Goal: Information Seeking & Learning: Understand process/instructions

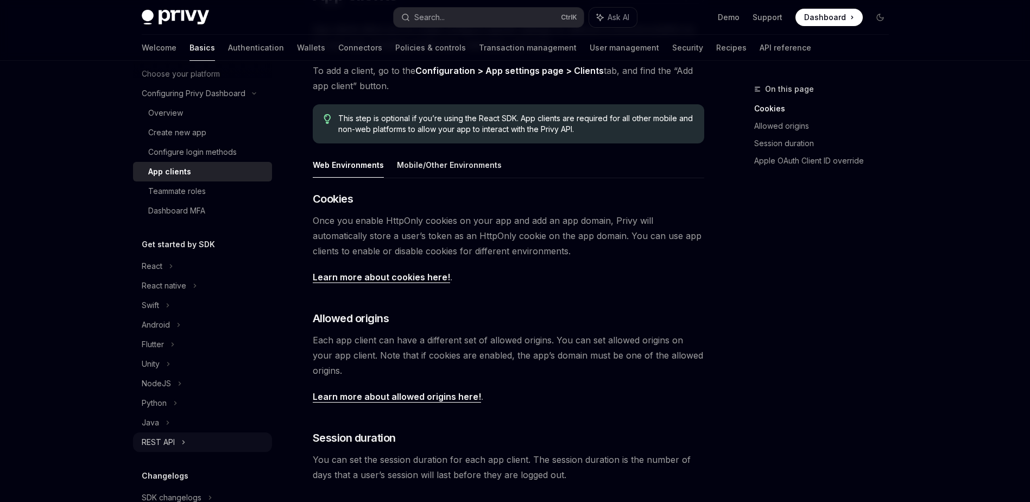
scroll to position [163, 0]
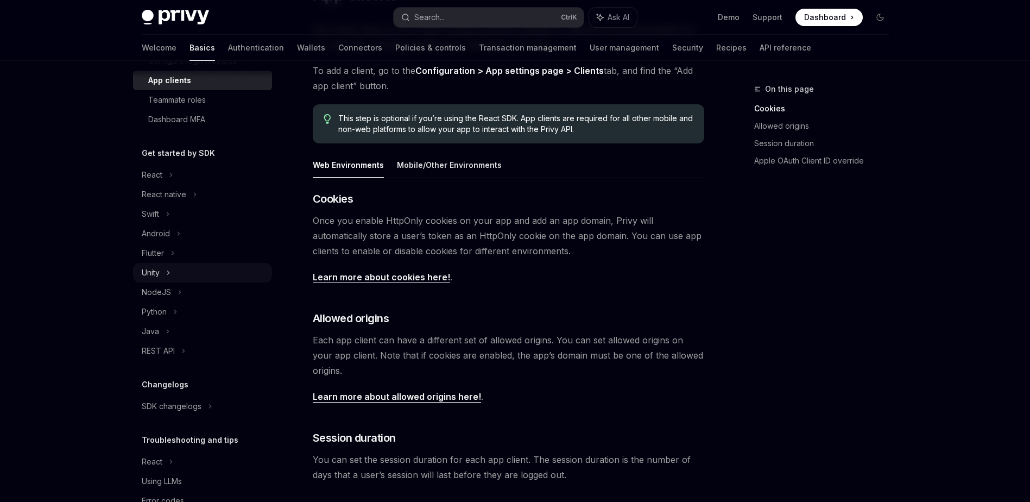
click at [179, 275] on div "Unity" at bounding box center [202, 273] width 139 height 20
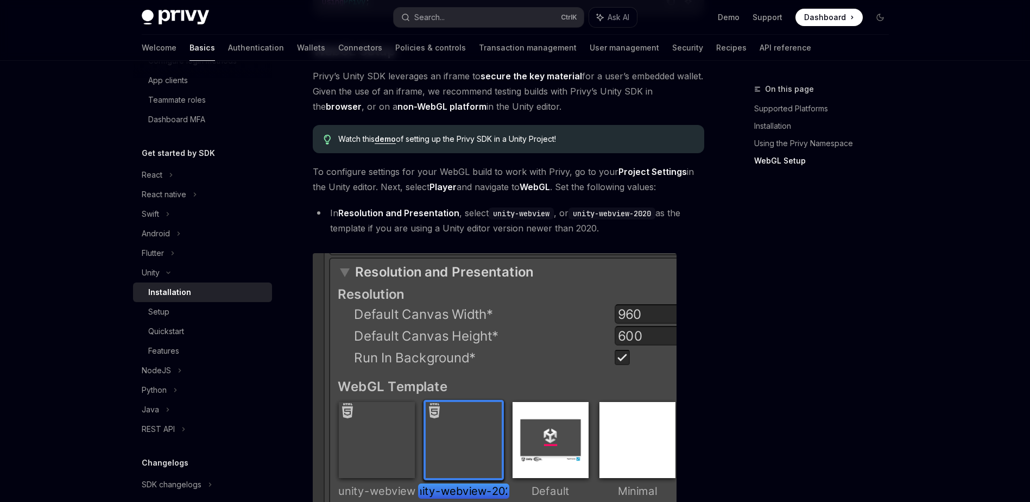
scroll to position [923, 0]
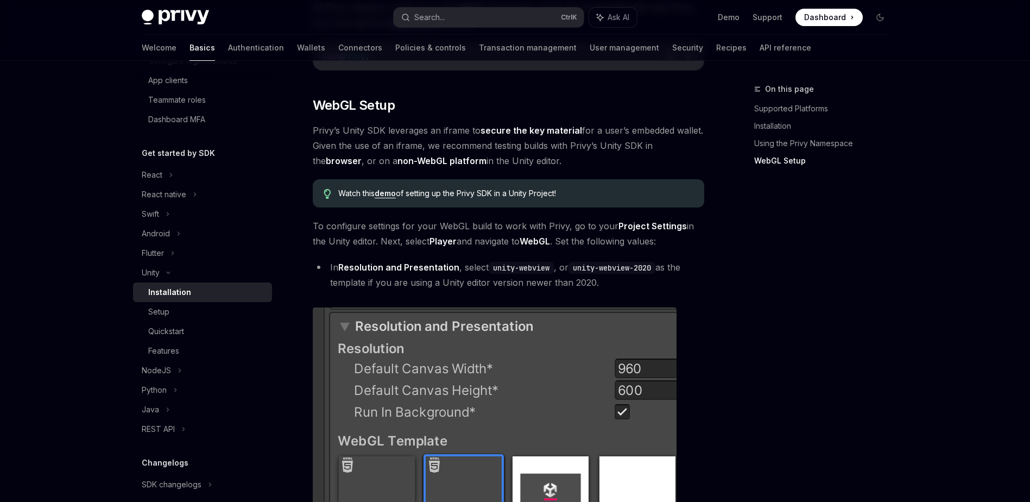
drag, startPoint x: 312, startPoint y: 131, endPoint x: 571, endPoint y: 161, distance: 260.9
click at [571, 161] on div "Unity Installation OpenAI Open in ChatGPT OpenAI Open in ChatGPT ​ Supported Pl…" at bounding box center [407, 35] width 600 height 1752
drag, startPoint x: 571, startPoint y: 161, endPoint x: 547, endPoint y: 163, distance: 23.4
click at [547, 163] on span "Privy’s Unity SDK leverages an iframe to secure the key material for a user’s e…" at bounding box center [509, 146] width 392 height 46
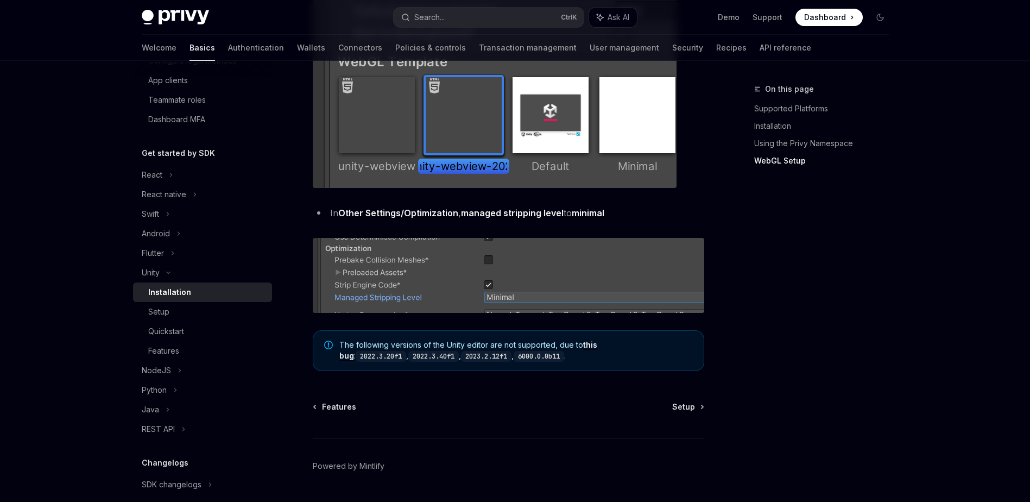
scroll to position [1333, 0]
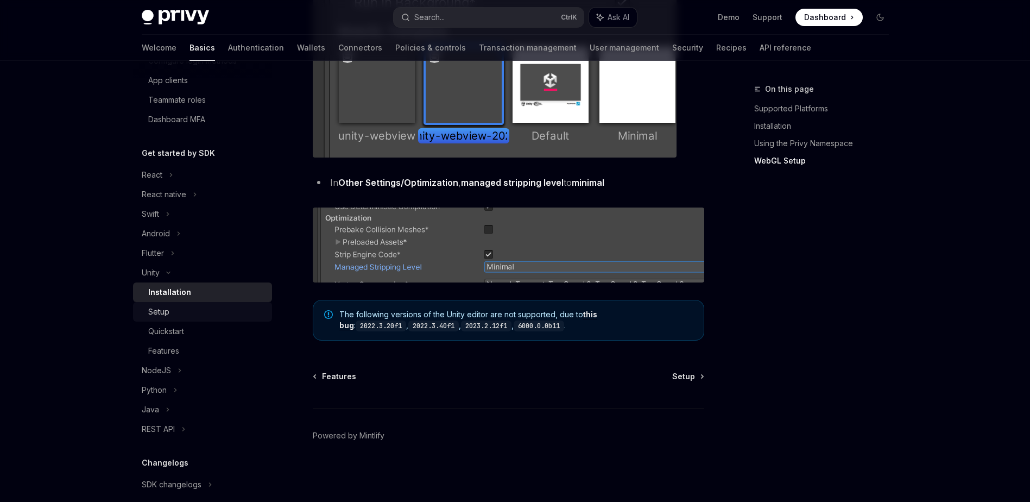
click at [154, 309] on div "Setup" at bounding box center [158, 311] width 21 height 13
type textarea "*"
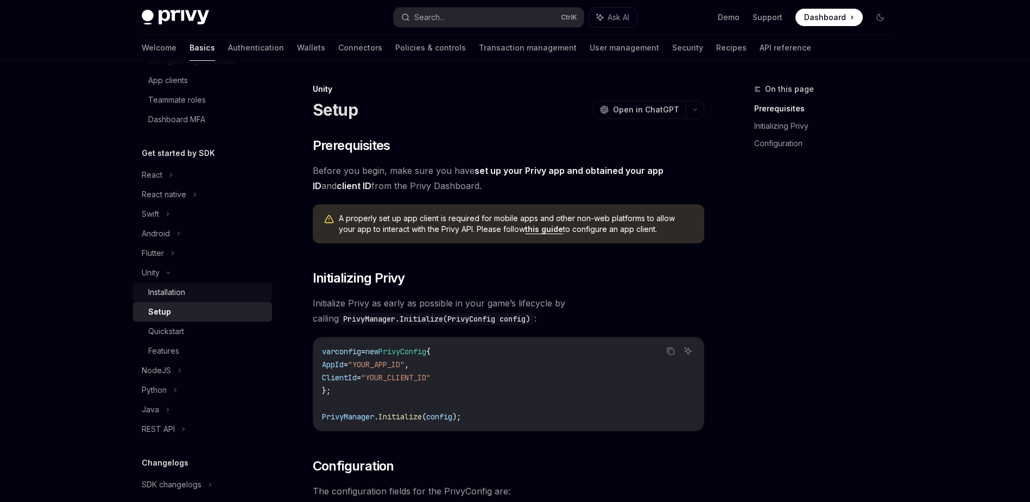
click at [175, 292] on div "Installation" at bounding box center [166, 292] width 37 height 13
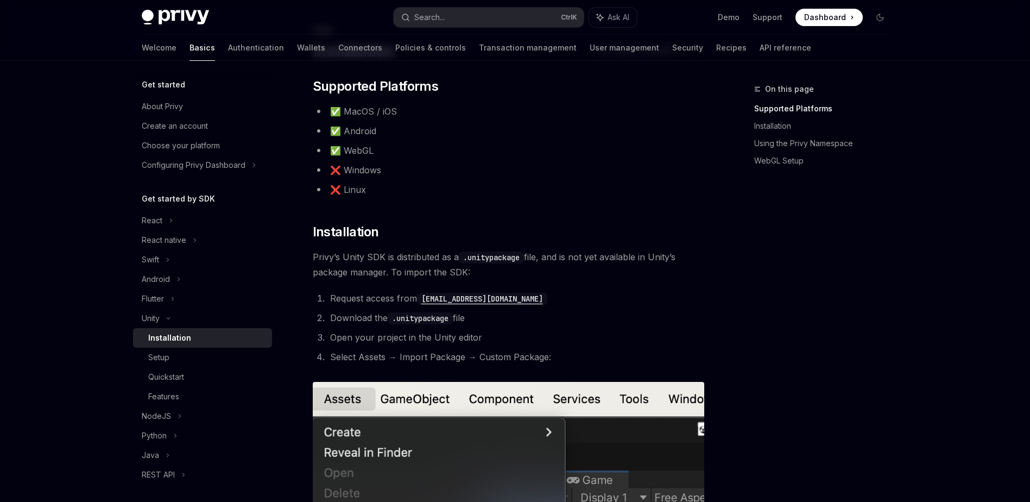
scroll to position [109, 0]
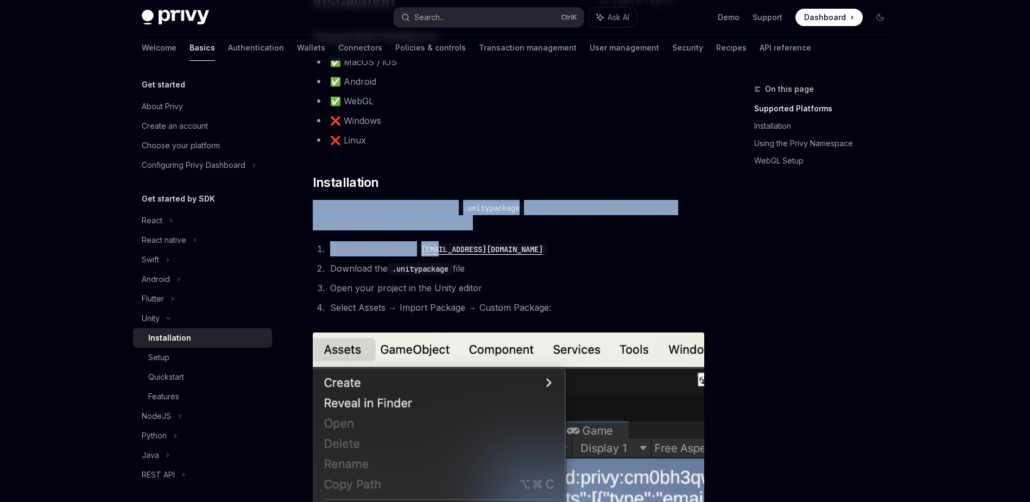
drag, startPoint x: 309, startPoint y: 205, endPoint x: 433, endPoint y: 234, distance: 127.3
drag, startPoint x: 433, startPoint y: 234, endPoint x: 336, endPoint y: 248, distance: 98.2
click at [336, 248] on li "Request access from [EMAIL_ADDRESS][DOMAIN_NAME]" at bounding box center [515, 248] width 377 height 15
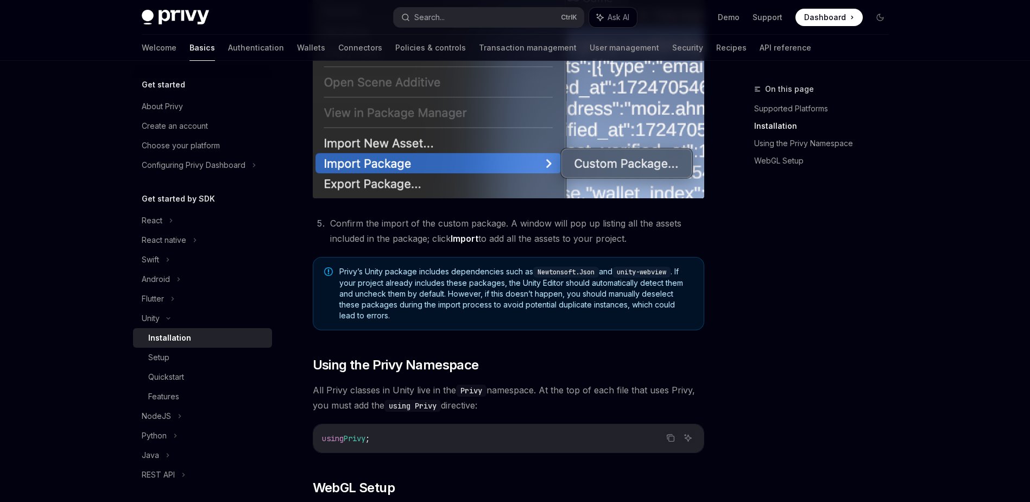
scroll to position [543, 0]
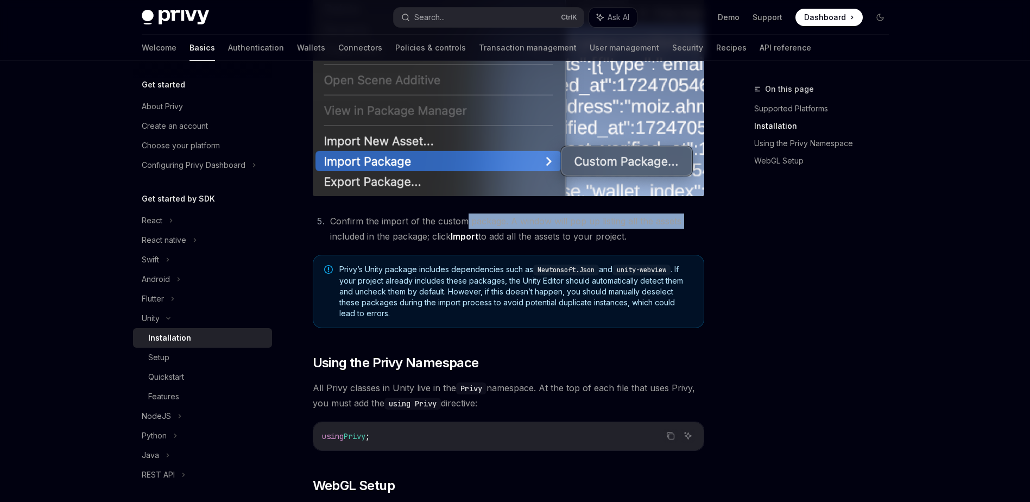
drag, startPoint x: 330, startPoint y: 232, endPoint x: 464, endPoint y: 228, distance: 134.2
click at [464, 228] on li "Confirm the import of the custom package. A window will pop up listing all the …" at bounding box center [515, 228] width 377 height 30
click at [395, 244] on div "​ Supported Platforms ✅ MacOS / iOS ✅ Android ✅ WebGL ❌ Windows ❌ Linux ​ Insta…" at bounding box center [509, 362] width 392 height 1537
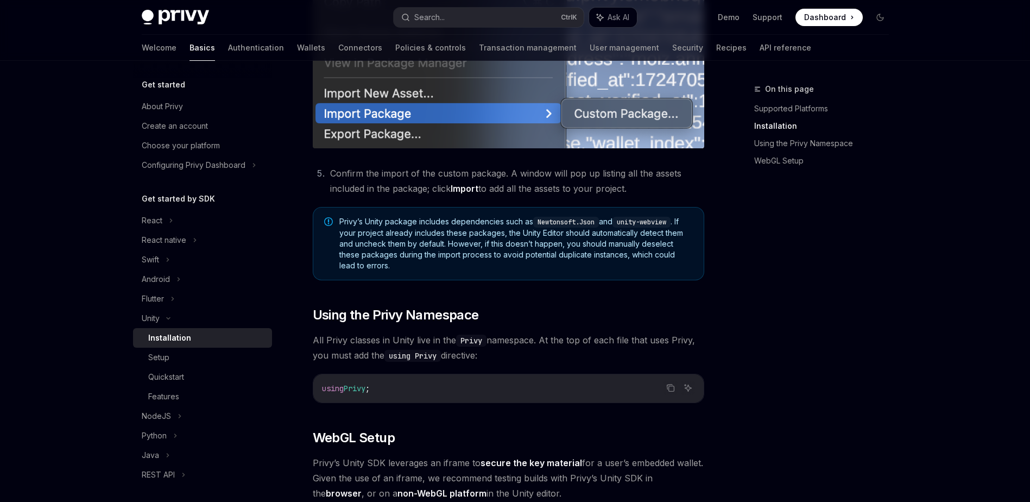
scroll to position [706, 0]
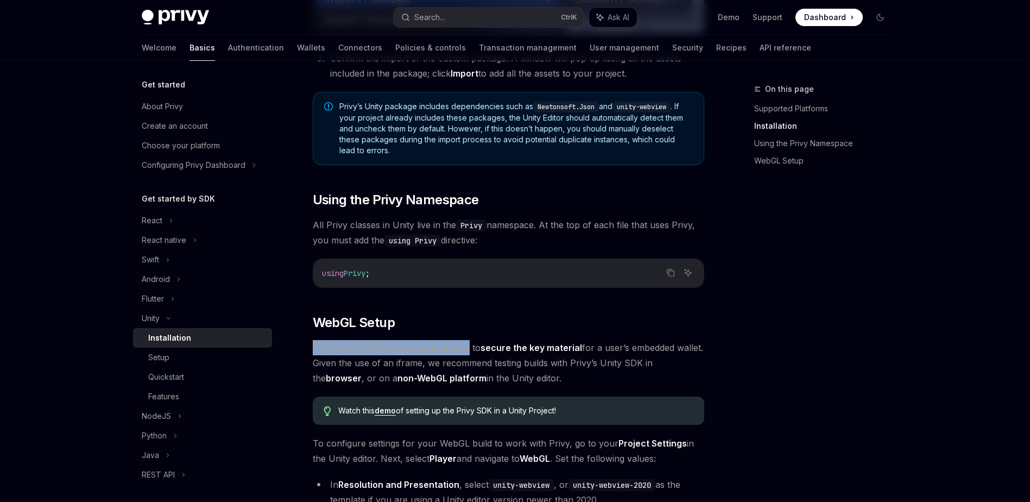
drag, startPoint x: 308, startPoint y: 344, endPoint x: 468, endPoint y: 345, distance: 160.2
click at [468, 345] on div "Unity Installation OpenAI Open in ChatGPT OpenAI Open in ChatGPT ​ Supported Pl…" at bounding box center [407, 252] width 600 height 1752
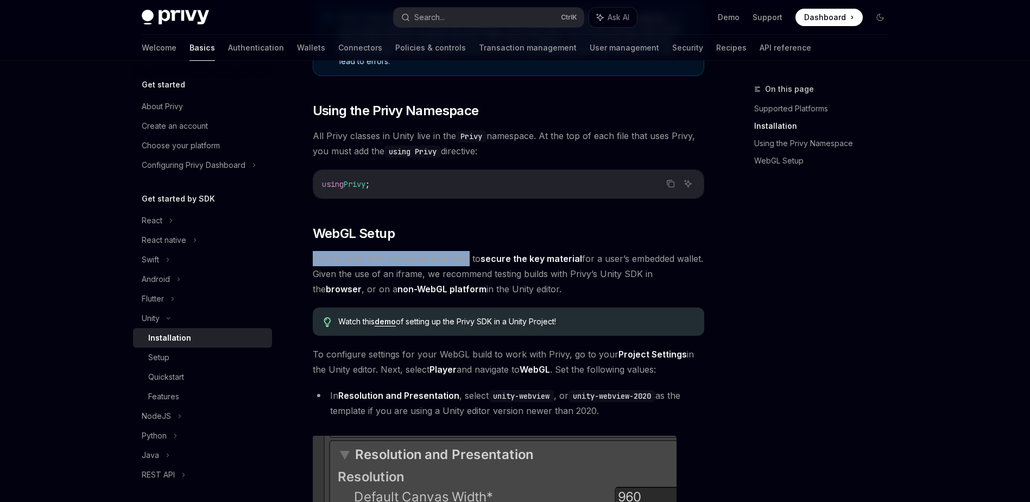
scroll to position [815, 0]
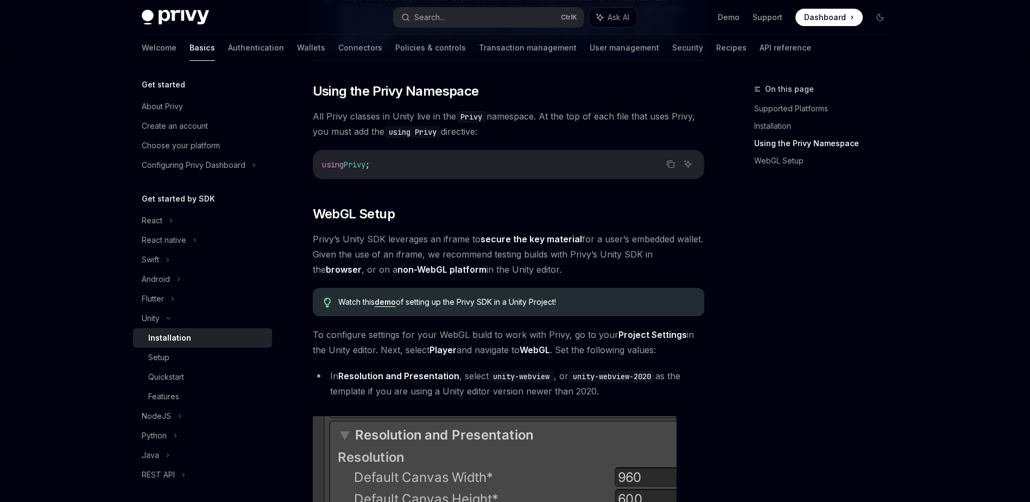
click at [627, 235] on span "Privy’s Unity SDK leverages an iframe to secure the key material for a user’s e…" at bounding box center [509, 254] width 392 height 46
drag, startPoint x: 314, startPoint y: 257, endPoint x: 557, endPoint y: 267, distance: 242.4
click at [557, 267] on span "Privy’s Unity SDK leverages an iframe to secure the key material for a user’s e…" at bounding box center [509, 254] width 392 height 46
drag, startPoint x: 557, startPoint y: 267, endPoint x: 530, endPoint y: 270, distance: 26.8
click at [530, 270] on span "Privy’s Unity SDK leverages an iframe to secure the key material for a user’s e…" at bounding box center [509, 254] width 392 height 46
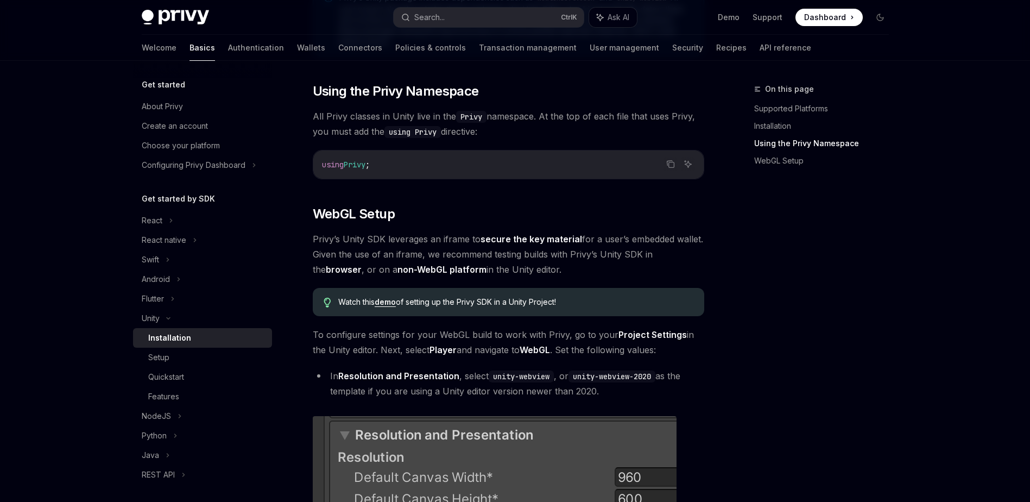
scroll to position [869, 0]
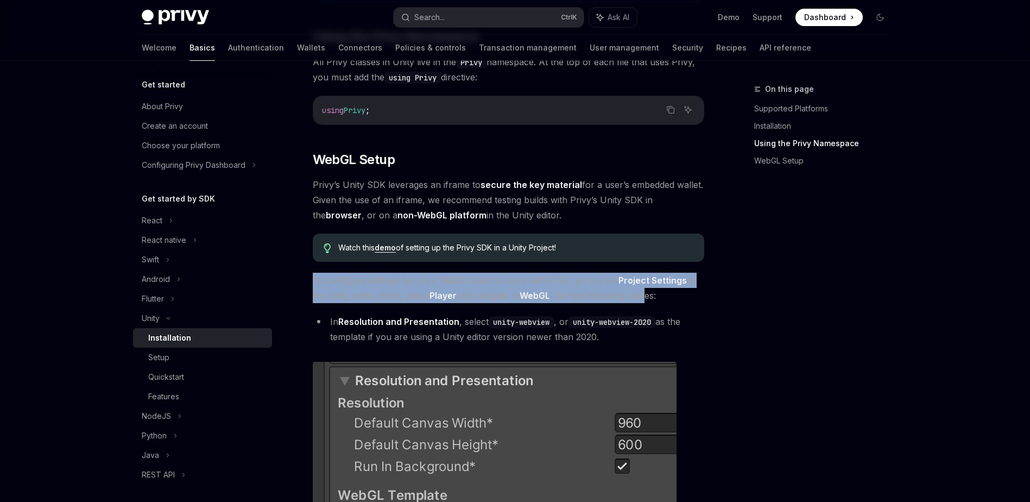
drag, startPoint x: 306, startPoint y: 283, endPoint x: 647, endPoint y: 291, distance: 341.7
click at [647, 291] on div "Unity Installation OpenAI Open in ChatGPT OpenAI Open in ChatGPT ​ Supported Pl…" at bounding box center [407, 90] width 600 height 1752
drag, startPoint x: 647, startPoint y: 291, endPoint x: 571, endPoint y: 292, distance: 76.6
click at [571, 292] on span "To configure settings for your WebGL build to work with Privy, go to your Proje…" at bounding box center [509, 288] width 392 height 30
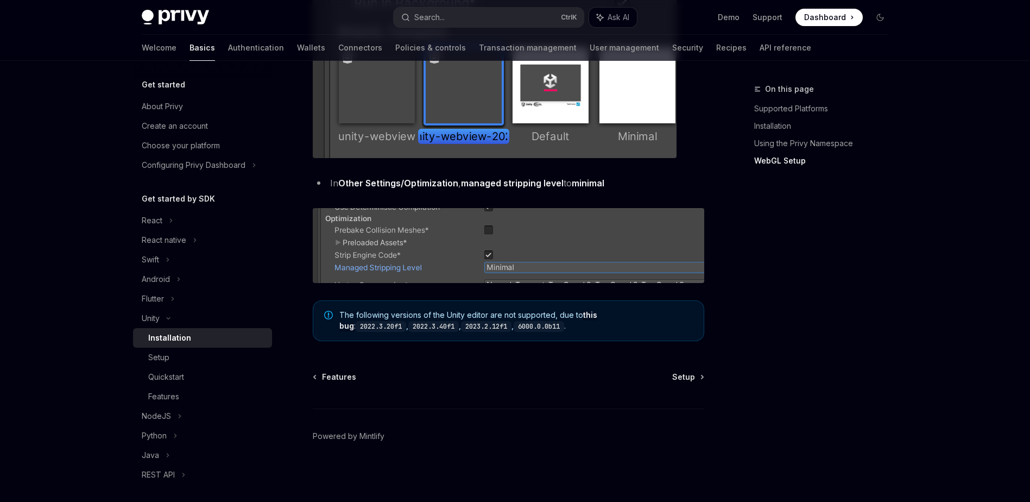
scroll to position [1333, 0]
click at [687, 374] on span "Setup" at bounding box center [683, 376] width 23 height 11
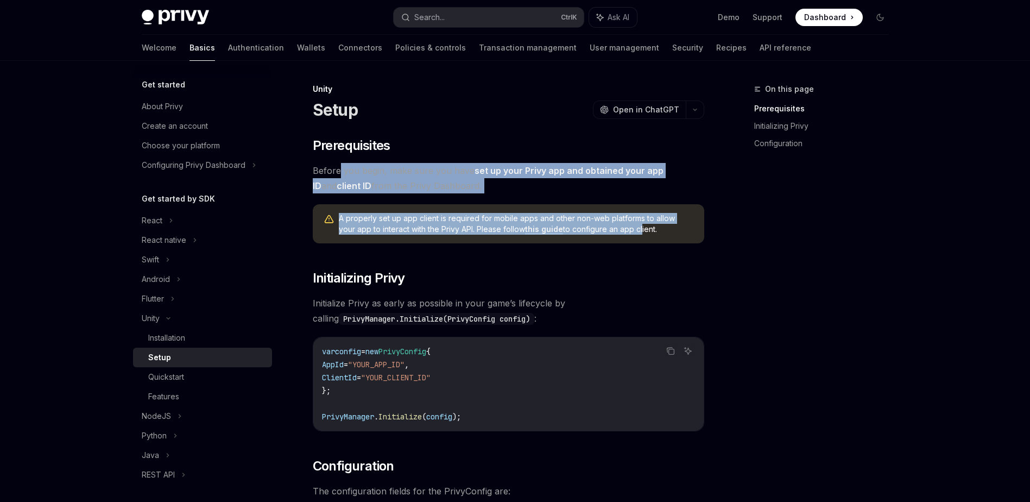
drag, startPoint x: 339, startPoint y: 172, endPoint x: 624, endPoint y: 236, distance: 292.4
click at [624, 236] on div "​ Prerequisites Before you begin, make sure you have set up your Privy app and …" at bounding box center [509, 343] width 392 height 412
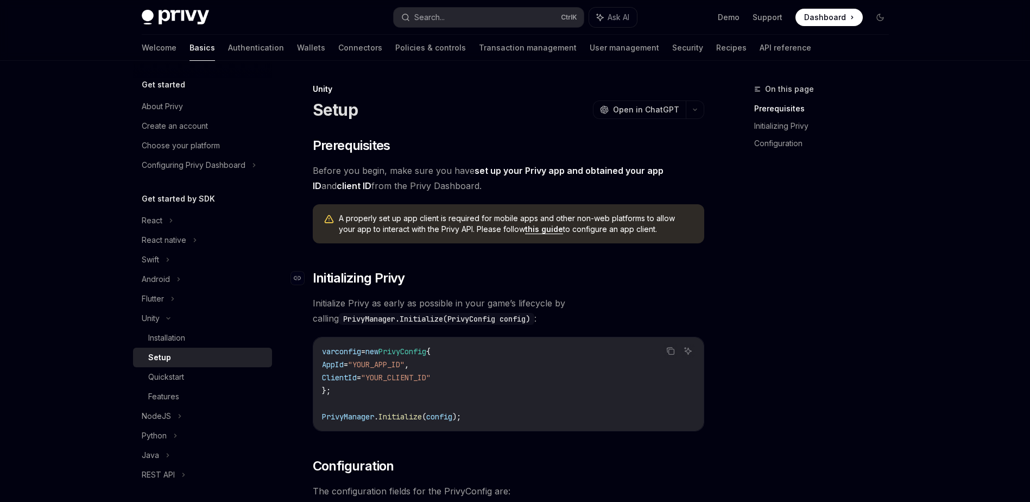
drag, startPoint x: 624, startPoint y: 236, endPoint x: 473, endPoint y: 286, distance: 159.4
click at [473, 285] on h2 "​ Initializing Privy" at bounding box center [509, 277] width 392 height 17
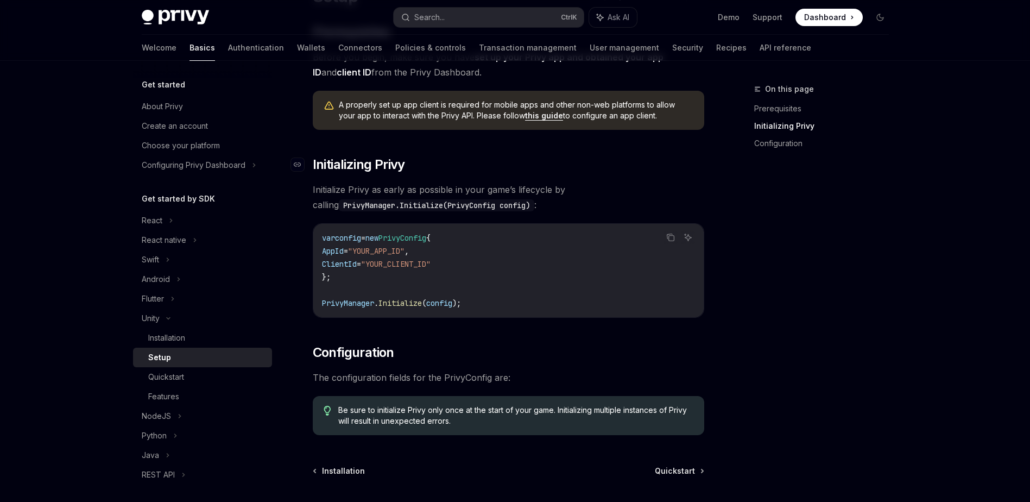
scroll to position [208, 0]
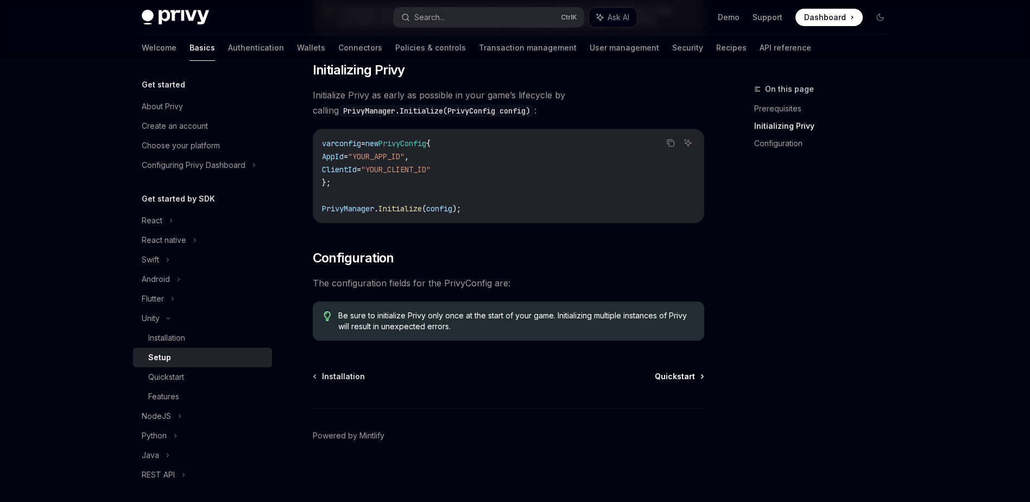
click at [688, 381] on span "Quickstart" at bounding box center [675, 376] width 40 height 11
type textarea "*"
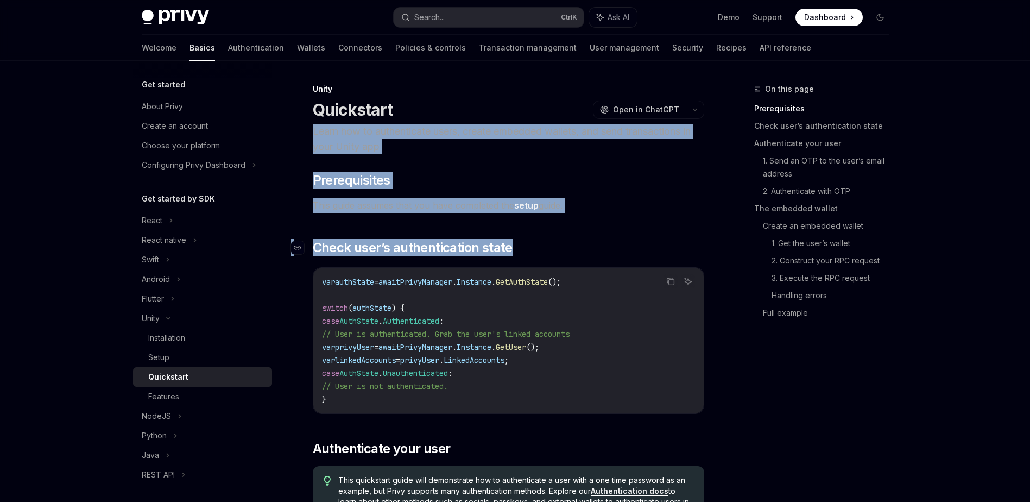
drag, startPoint x: 313, startPoint y: 129, endPoint x: 561, endPoint y: 244, distance: 273.1
drag, startPoint x: 561, startPoint y: 244, endPoint x: 518, endPoint y: 247, distance: 42.5
click at [518, 247] on h2 "​ Check user’s authentication state" at bounding box center [509, 247] width 392 height 17
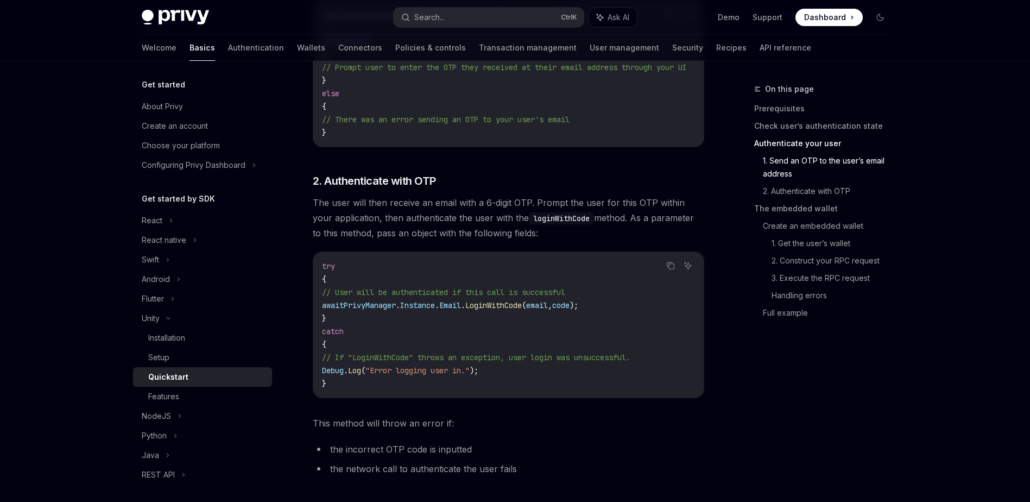
scroll to position [652, 0]
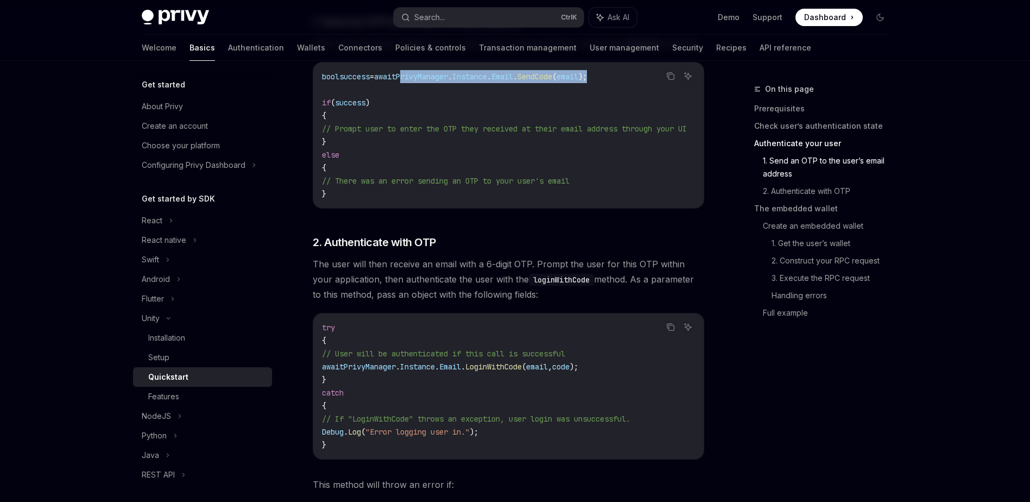
drag, startPoint x: 417, startPoint y: 77, endPoint x: 640, endPoint y: 73, distance: 223.3
click at [640, 73] on code "bool success = await PrivyManager . Instance . Email . SendCode ( email ); if (…" at bounding box center [517, 135] width 391 height 130
drag, startPoint x: 640, startPoint y: 73, endPoint x: 607, endPoint y: 73, distance: 33.7
copy span "PrivyManager . Instance . Email . SendCode ( email );"
